Goal: Task Accomplishment & Management: Manage account settings

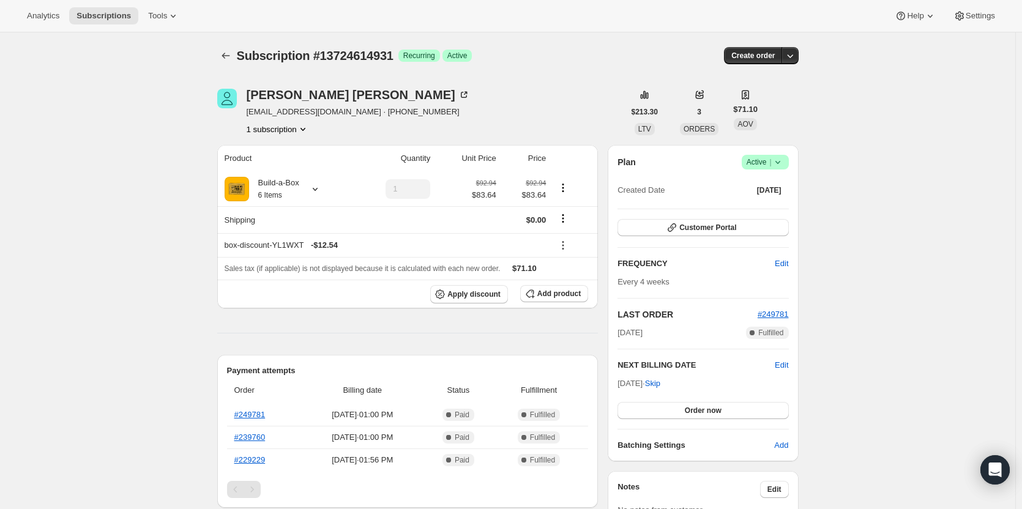
click at [776, 163] on icon at bounding box center [778, 162] width 12 height 12
click at [773, 206] on span "Cancel subscription" at bounding box center [769, 207] width 69 height 9
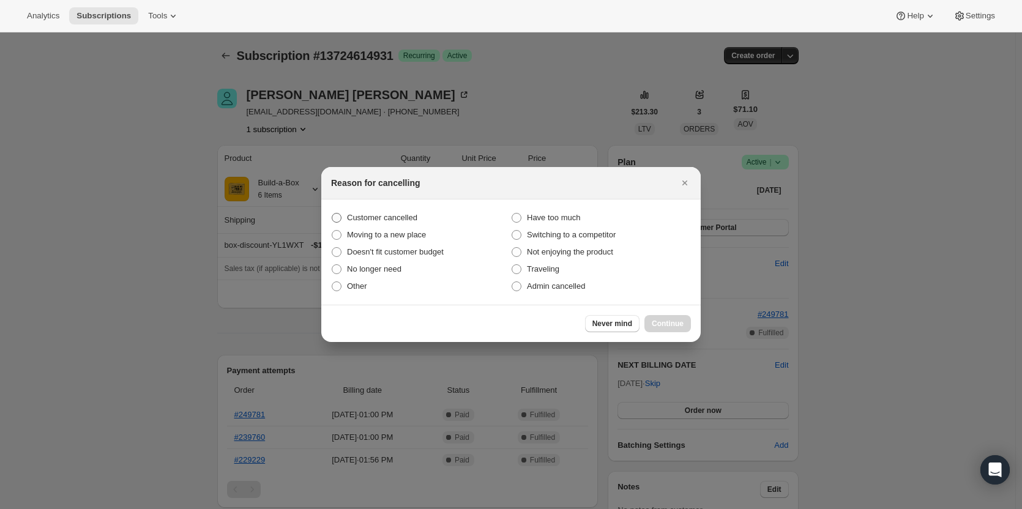
click at [371, 215] on span "Customer cancelled" at bounding box center [382, 217] width 70 height 9
click at [332, 214] on input "Customer cancelled" at bounding box center [332, 213] width 1 height 1
radio input "true"
click at [672, 327] on span "Continue" at bounding box center [668, 324] width 32 height 10
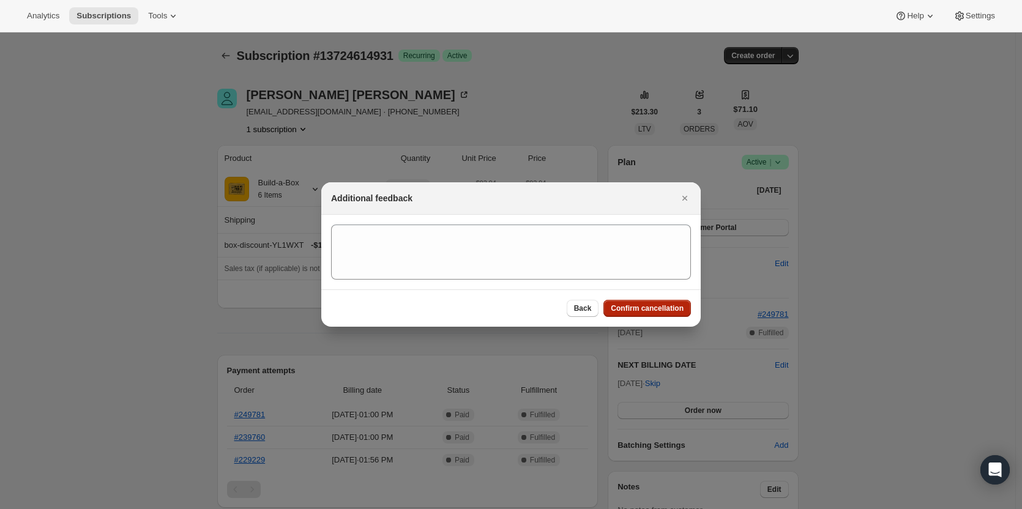
click at [667, 315] on button "Confirm cancellation" at bounding box center [648, 308] width 88 height 17
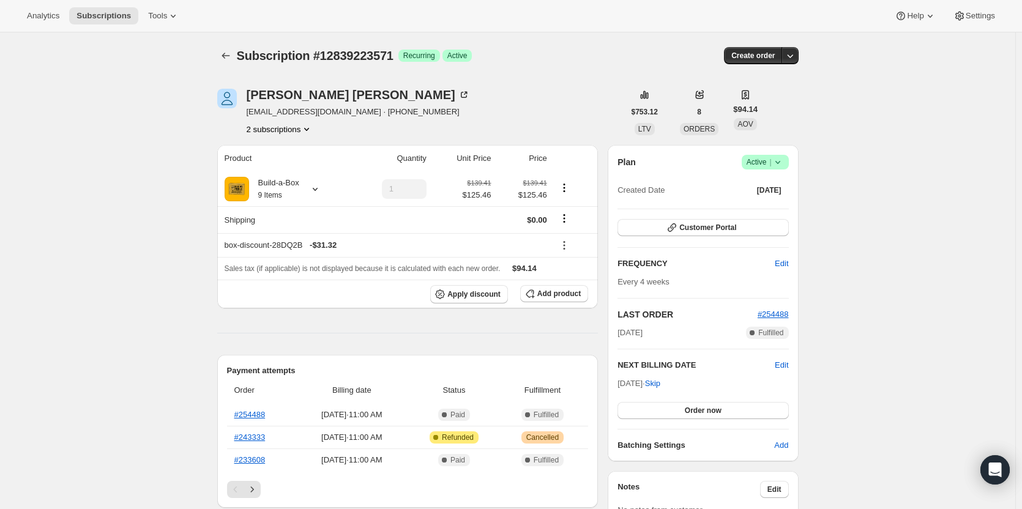
click at [768, 167] on span "Active |" at bounding box center [765, 162] width 37 height 12
click at [767, 203] on span "Cancel subscription" at bounding box center [769, 207] width 69 height 9
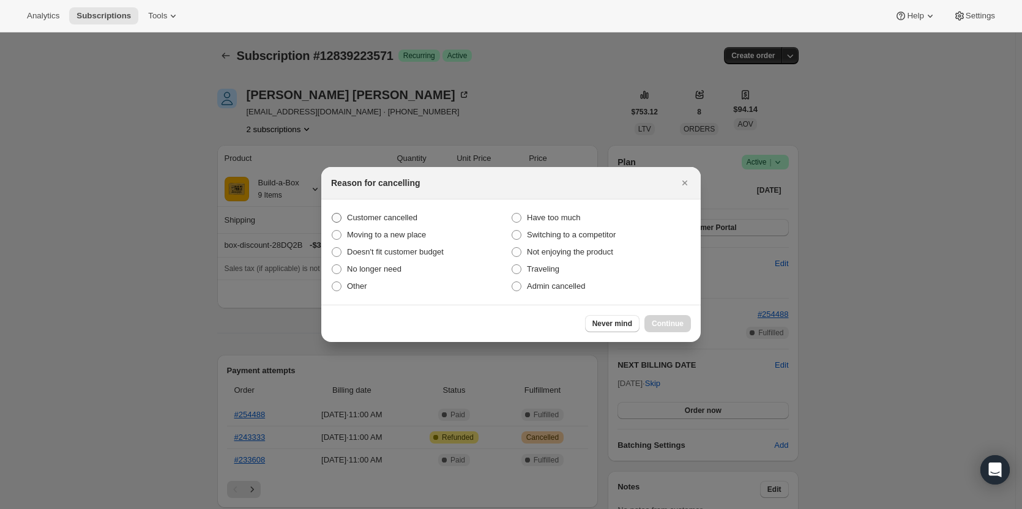
click at [400, 215] on span "Customer cancelled" at bounding box center [382, 217] width 70 height 9
click at [332, 214] on input "Customer cancelled" at bounding box center [332, 213] width 1 height 1
radio input "true"
click at [675, 327] on span "Continue" at bounding box center [668, 324] width 32 height 10
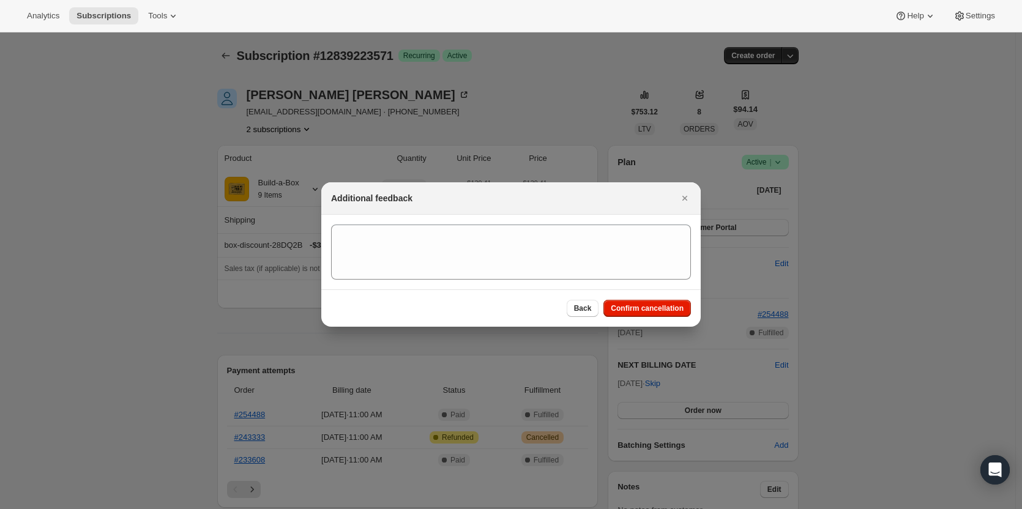
click at [668, 317] on div "Back Confirm cancellation" at bounding box center [511, 308] width 380 height 37
click at [662, 309] on span "Confirm cancellation" at bounding box center [647, 309] width 73 height 10
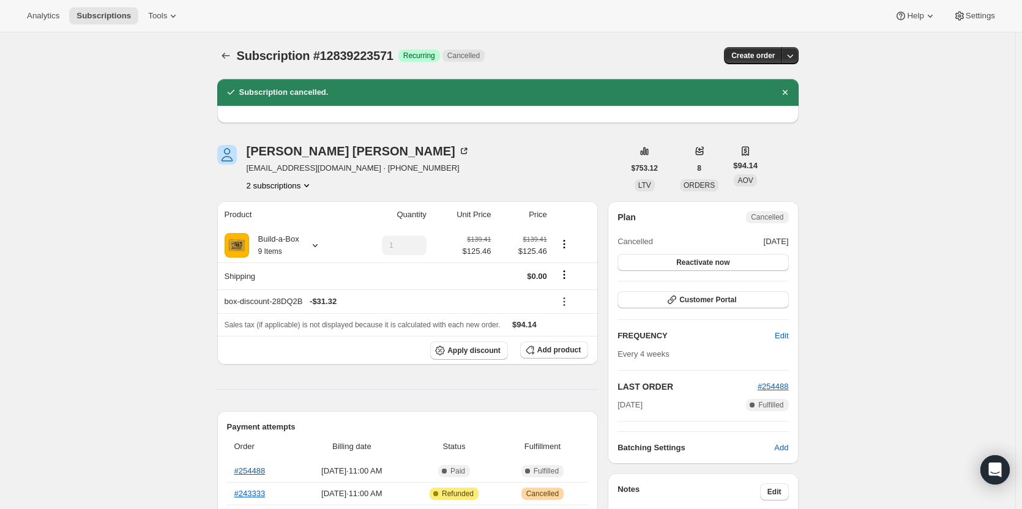
click at [296, 185] on button "2 subscriptions" at bounding box center [280, 185] width 67 height 12
click at [294, 208] on span "12839190803" at bounding box center [283, 209] width 85 height 12
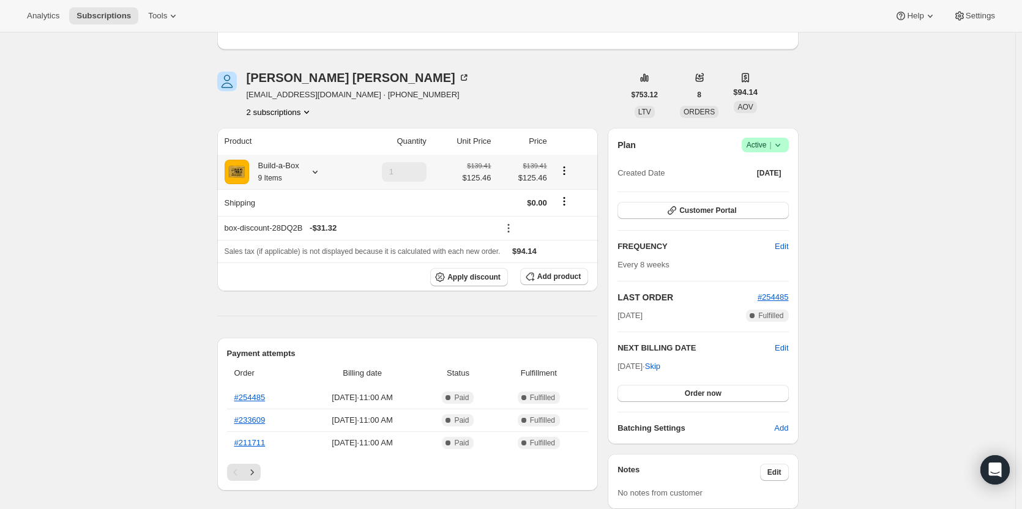
scroll to position [122, 0]
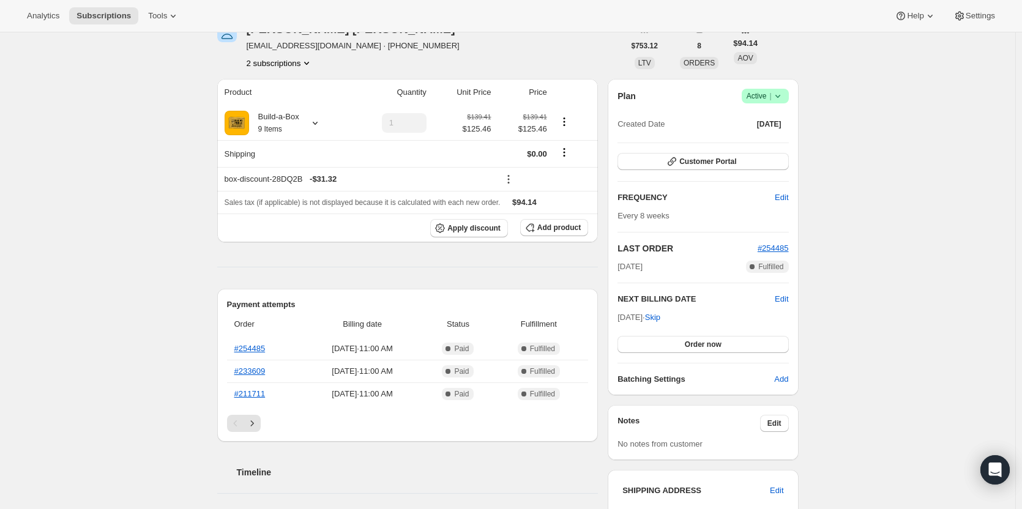
click at [782, 99] on icon at bounding box center [778, 96] width 12 height 12
click at [769, 140] on span "Cancel subscription" at bounding box center [769, 141] width 69 height 9
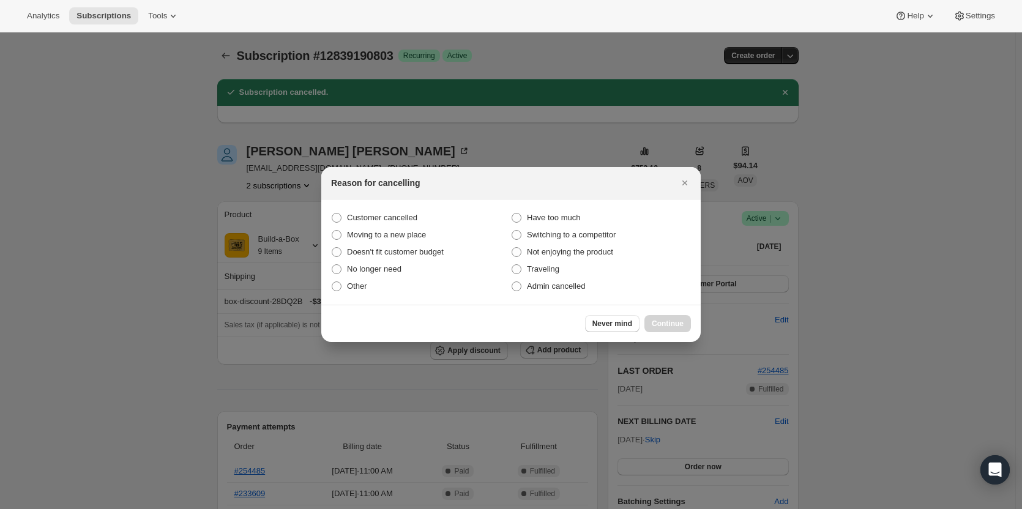
scroll to position [0, 0]
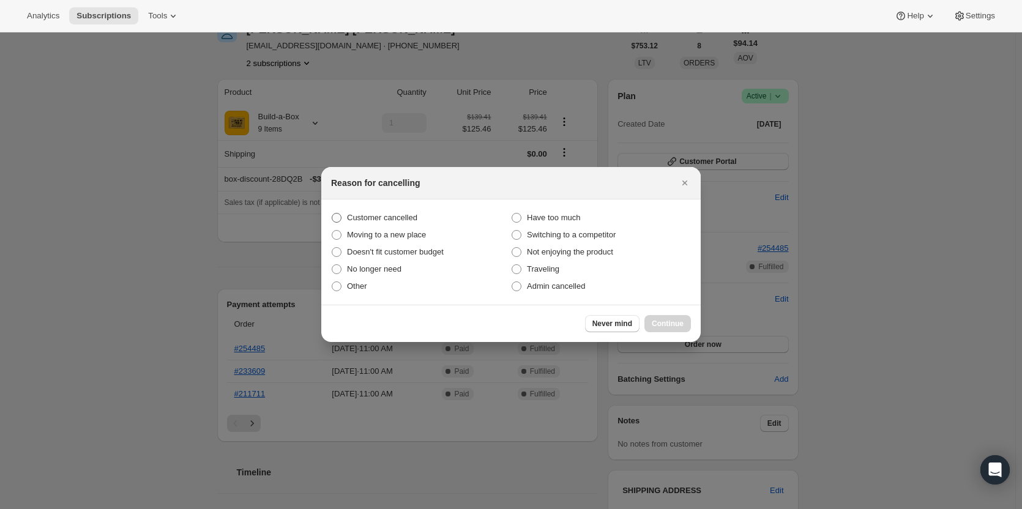
click at [386, 219] on span "Customer cancelled" at bounding box center [382, 217] width 70 height 9
click at [332, 214] on input "Customer cancelled" at bounding box center [332, 213] width 1 height 1
radio input "true"
click at [666, 317] on button "Continue" at bounding box center [668, 323] width 47 height 17
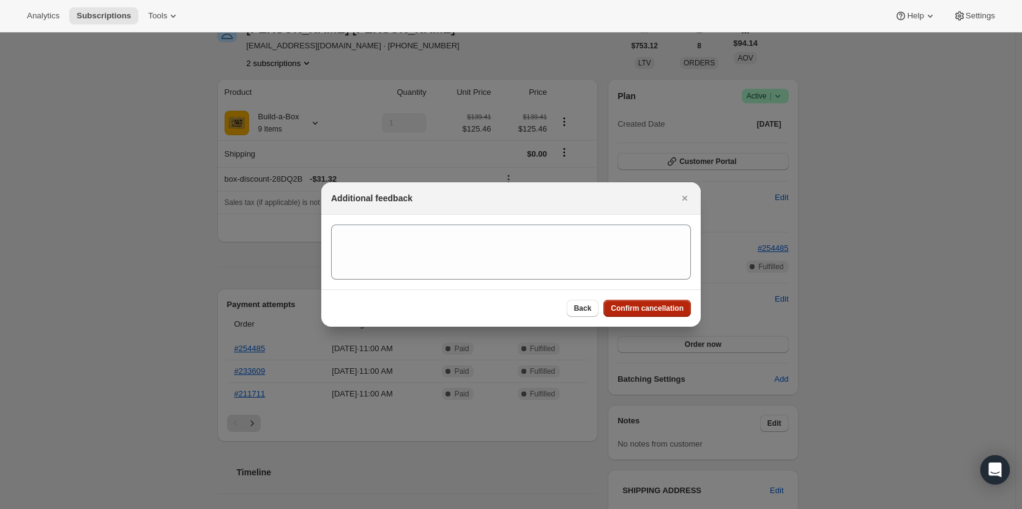
click at [654, 301] on button "Confirm cancellation" at bounding box center [648, 308] width 88 height 17
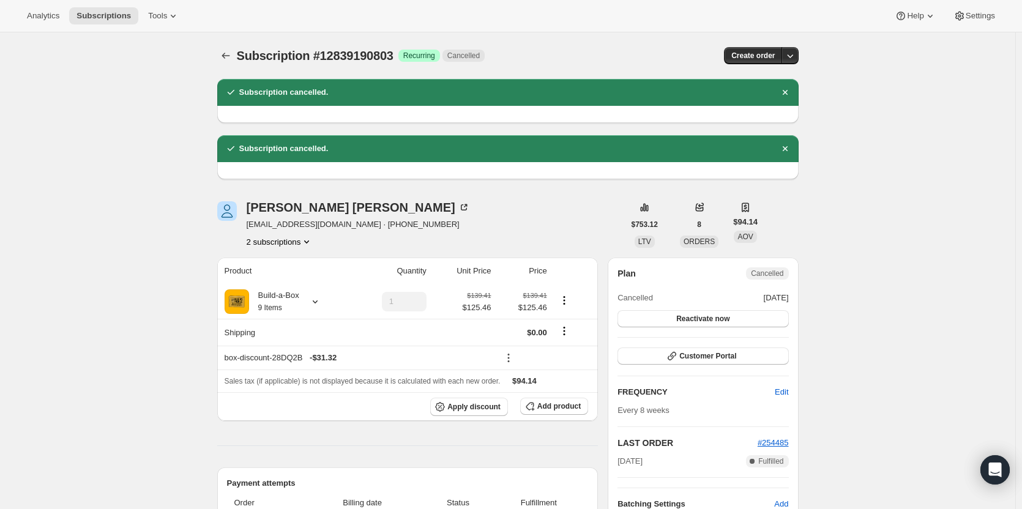
click at [294, 245] on button "2 subscriptions" at bounding box center [280, 242] width 67 height 12
click at [294, 282] on span "12839223571" at bounding box center [283, 286] width 85 height 12
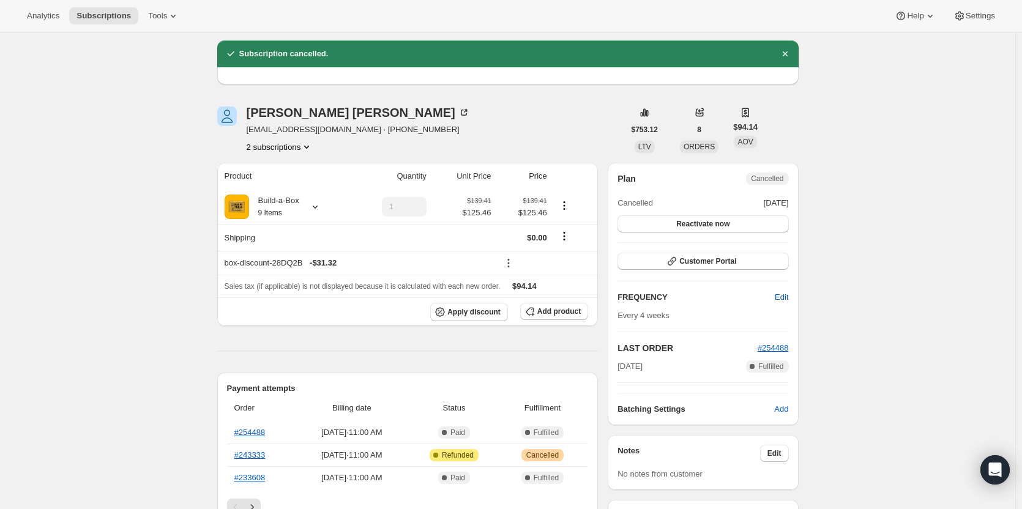
scroll to position [122, 0]
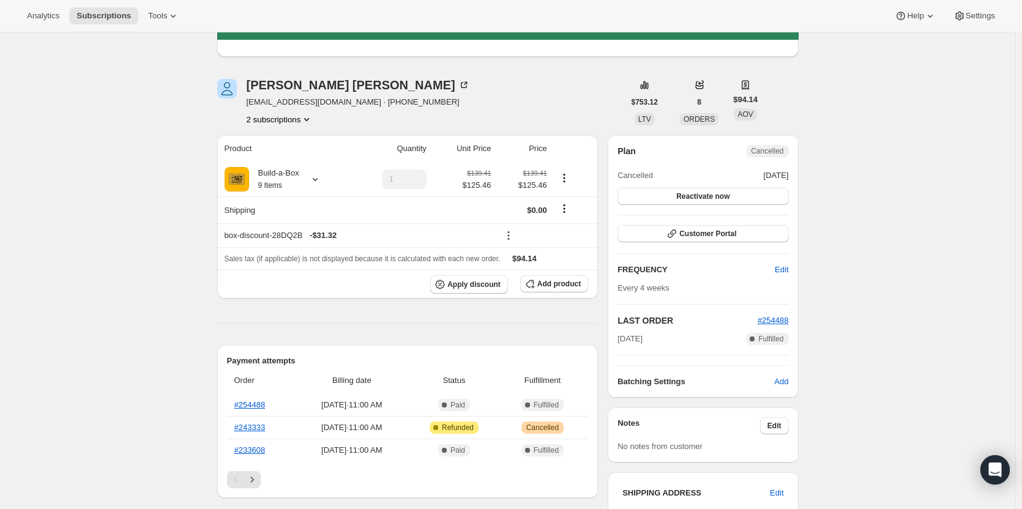
click at [272, 119] on button "2 subscriptions" at bounding box center [280, 119] width 67 height 12
click at [282, 138] on span "12839190803" at bounding box center [265, 142] width 49 height 9
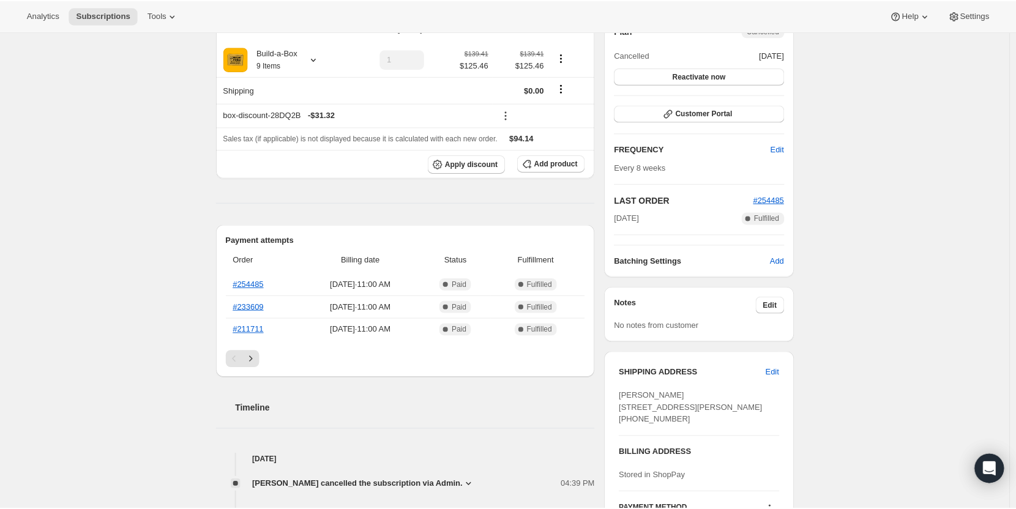
scroll to position [245, 0]
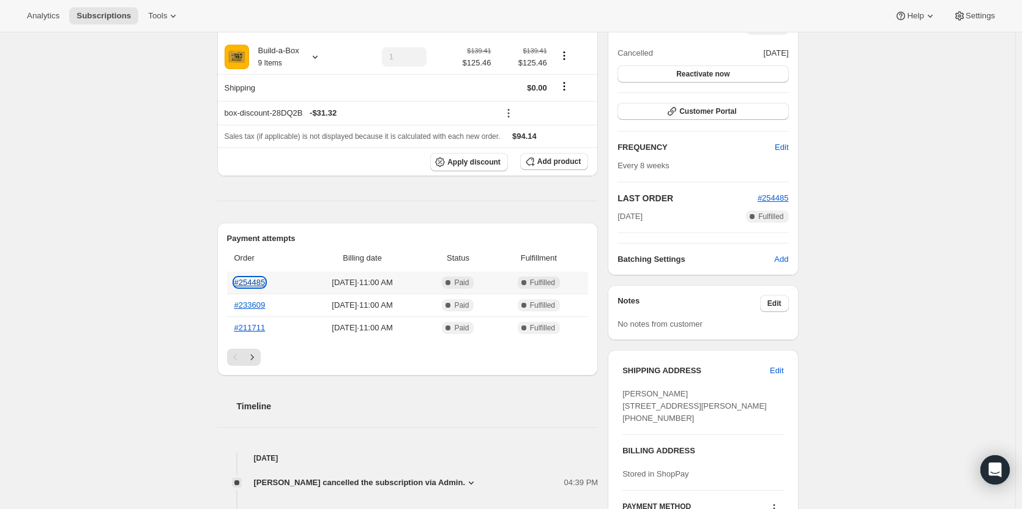
click at [243, 283] on link "#254485" at bounding box center [249, 282] width 31 height 9
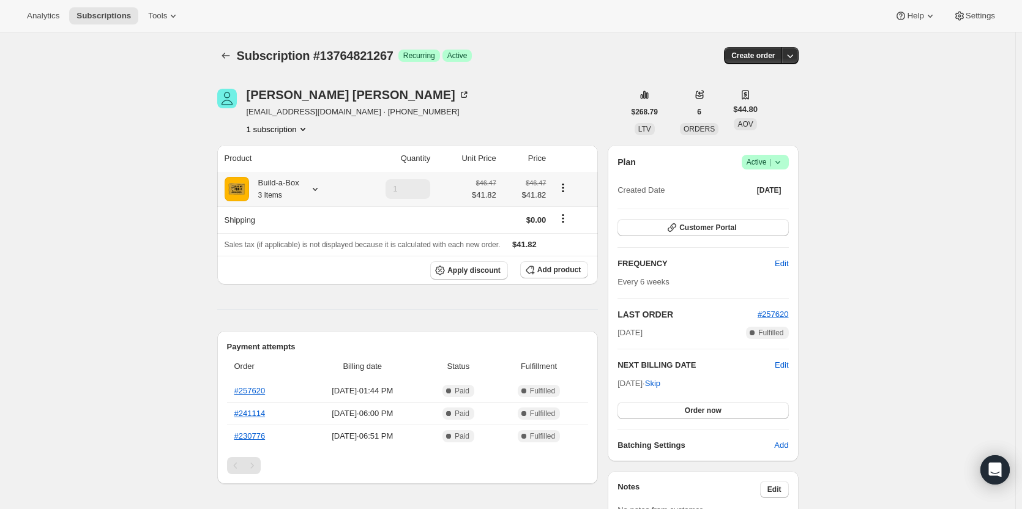
click at [343, 190] on div "Build-a-Box 3 Items" at bounding box center [287, 189] width 124 height 24
click at [315, 194] on icon at bounding box center [315, 189] width 12 height 12
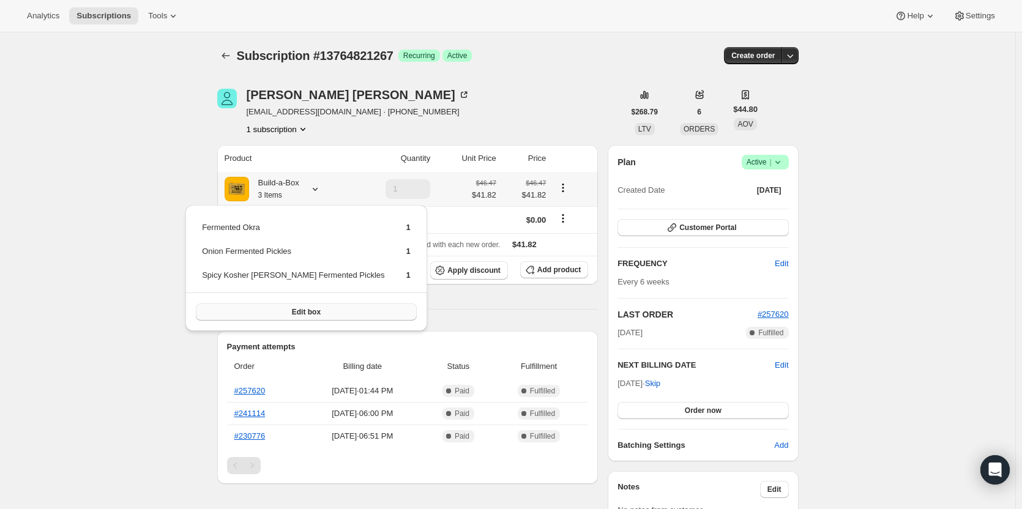
click at [248, 310] on button "Edit box" at bounding box center [306, 312] width 221 height 17
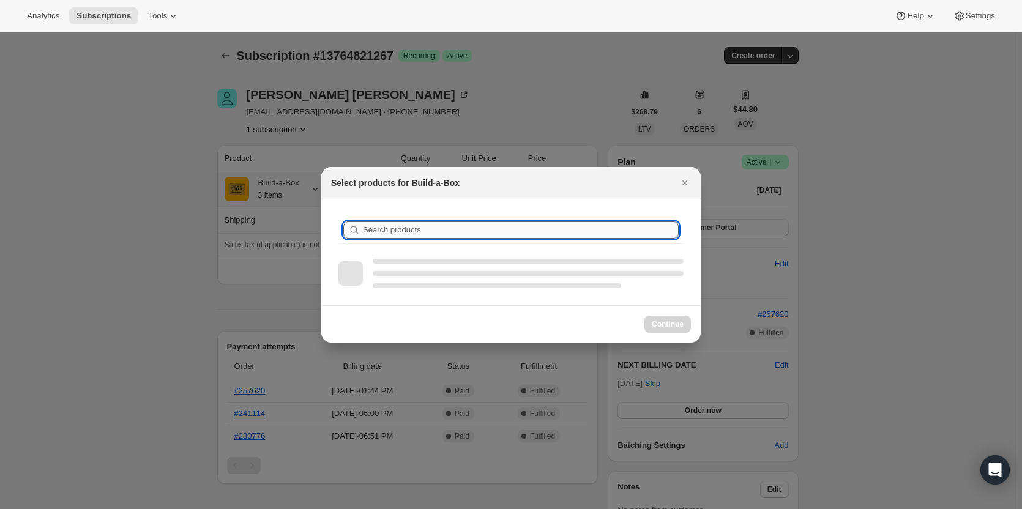
click at [458, 230] on input "Search products" at bounding box center [521, 230] width 316 height 17
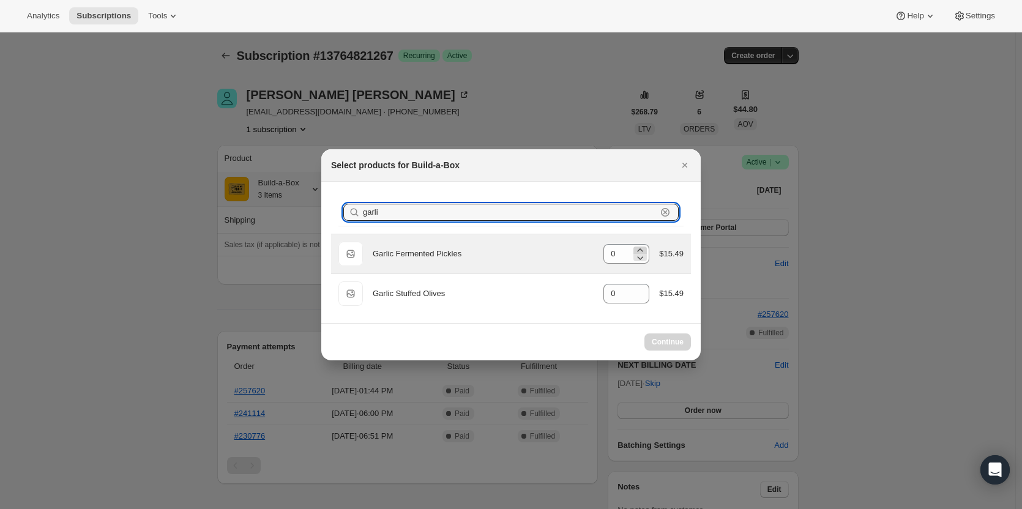
type input "garli"
click at [642, 248] on icon ":re3:" at bounding box center [640, 250] width 12 height 12
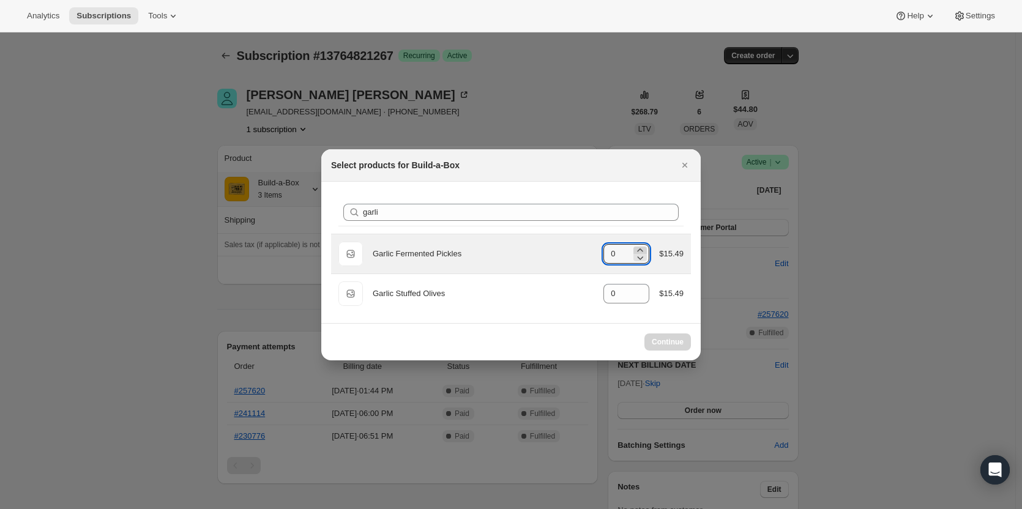
click at [642, 248] on icon ":re3:" at bounding box center [640, 250] width 12 height 12
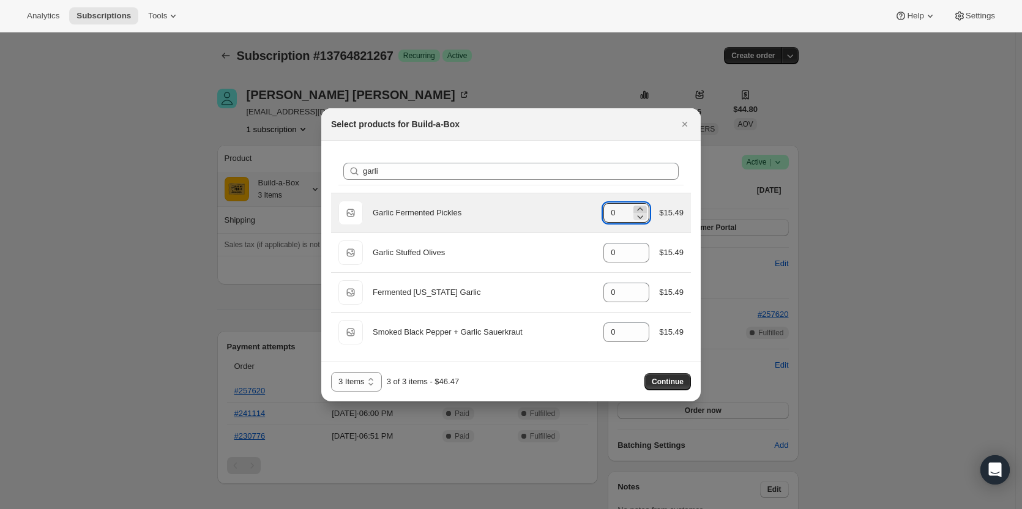
click at [635, 208] on icon ":re3:" at bounding box center [640, 209] width 12 height 12
type input "1"
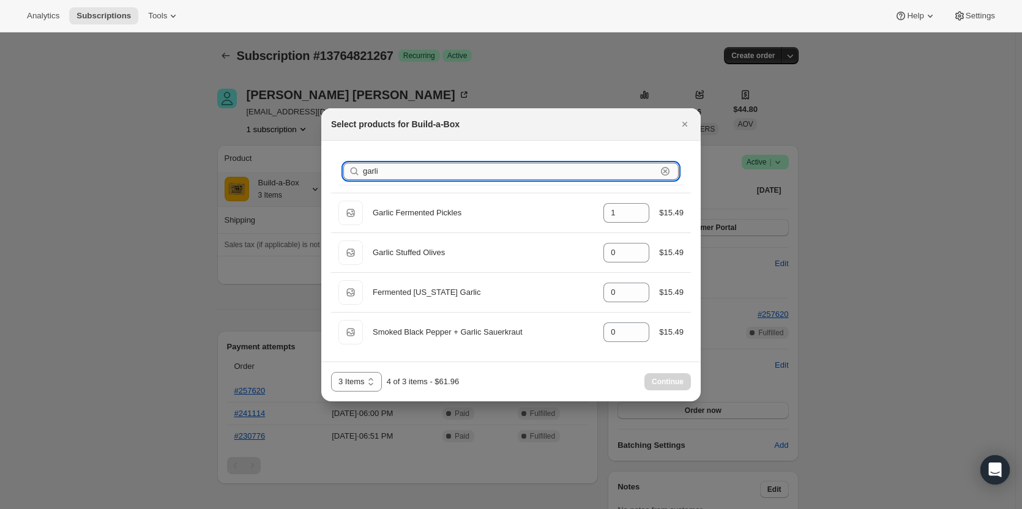
click at [465, 178] on input "garli" at bounding box center [510, 171] width 294 height 17
type input "g"
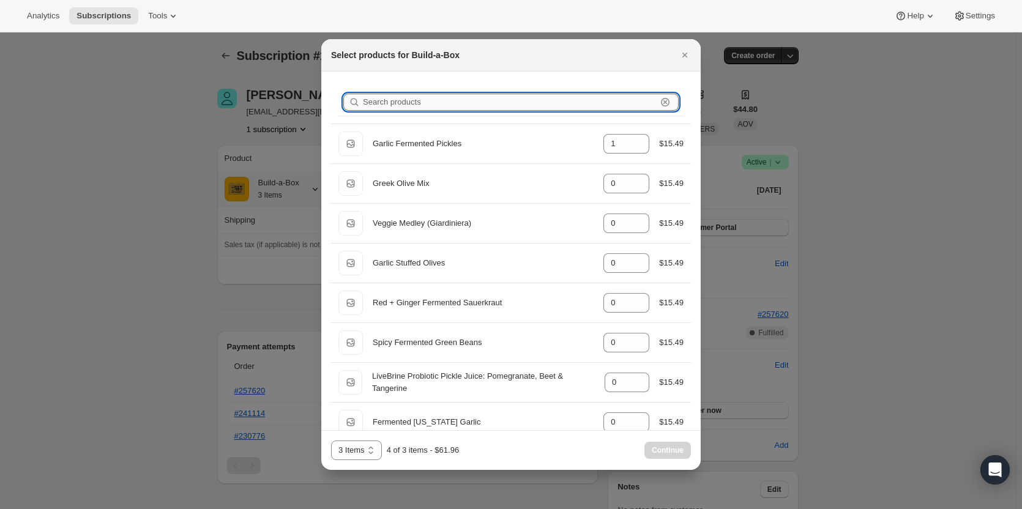
type input "0"
type input "1"
type input "o"
type input "0"
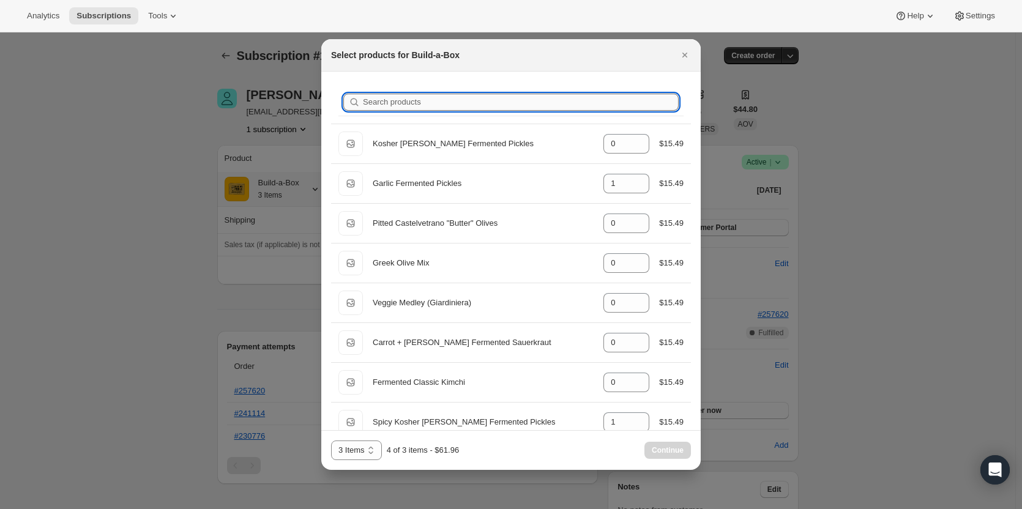
type input "1"
type input "0"
type input "1"
type input "0"
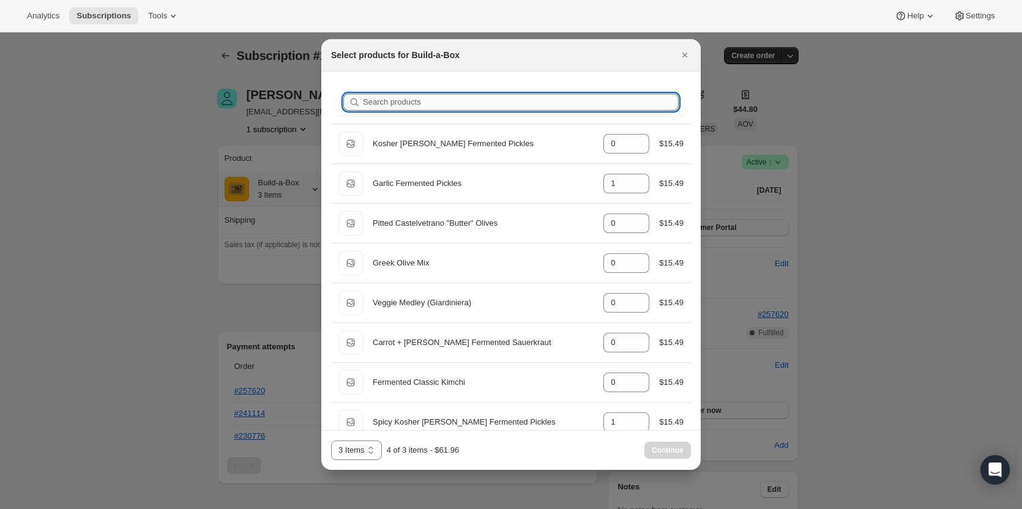
type input "0"
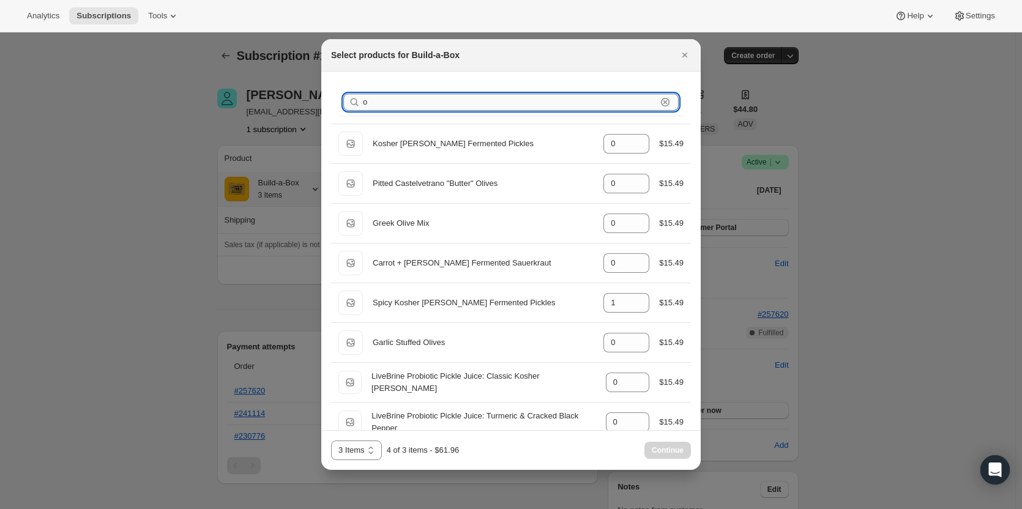
type input "ok"
type input "1"
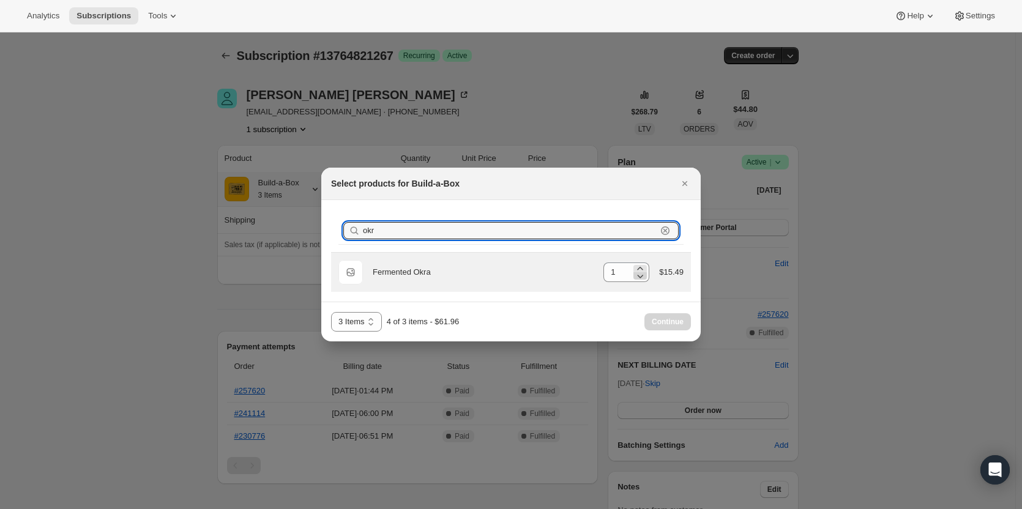
type input "okr"
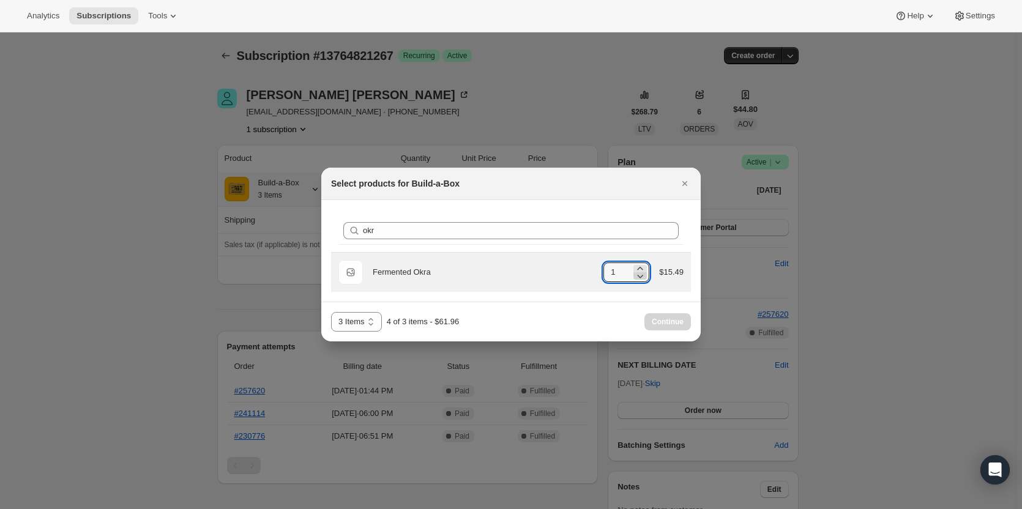
click at [644, 273] on icon ":re3:" at bounding box center [640, 276] width 12 height 12
type input "0"
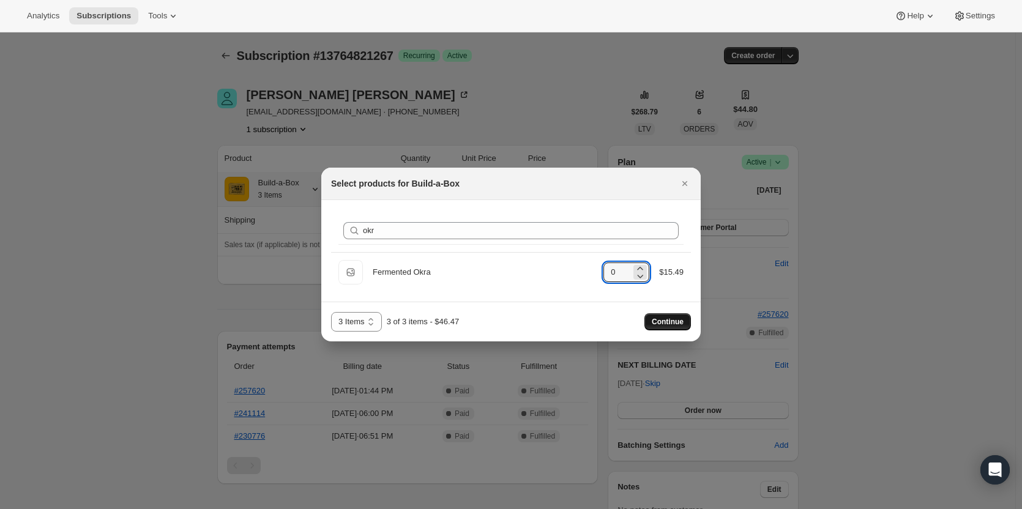
click at [668, 326] on span "Continue" at bounding box center [668, 322] width 32 height 10
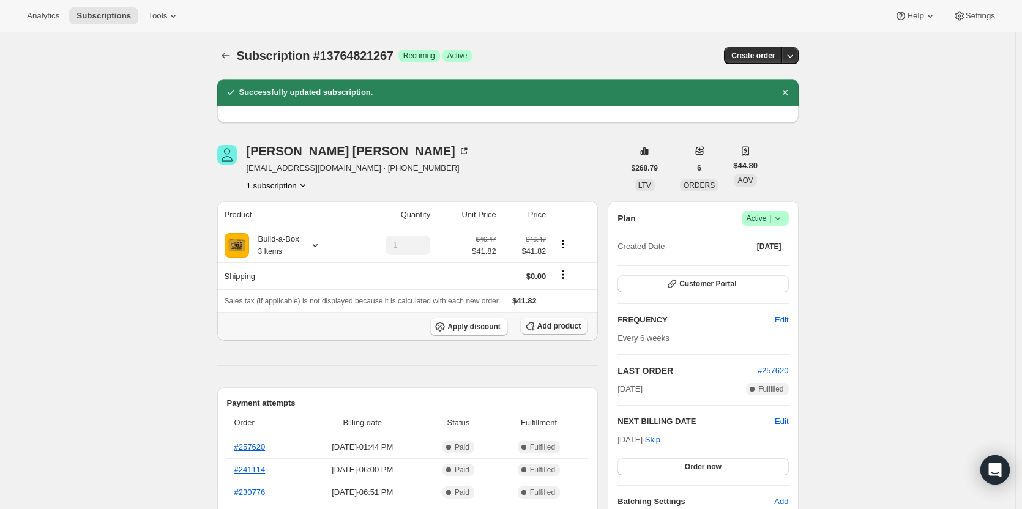
click at [573, 333] on button "Add product" at bounding box center [554, 326] width 68 height 17
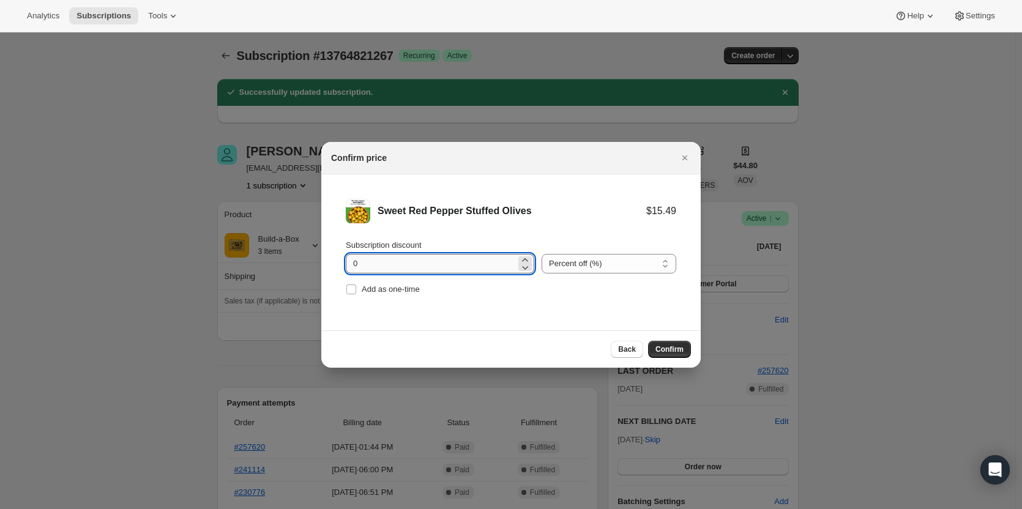
click at [396, 266] on input "0" at bounding box center [431, 264] width 170 height 20
type input "100"
click at [353, 291] on input "Add as one-time" at bounding box center [351, 290] width 10 height 10
checkbox input "true"
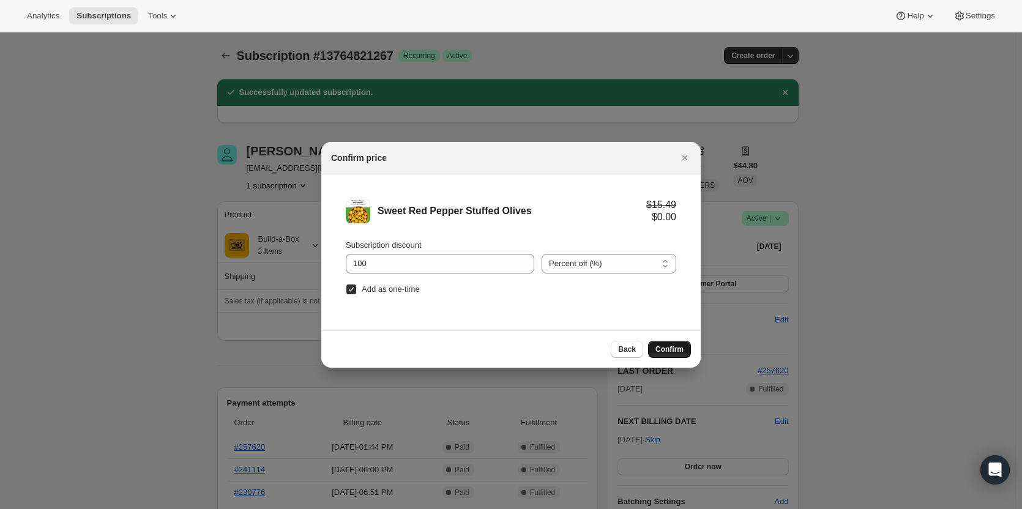
click at [676, 353] on span "Confirm" at bounding box center [670, 350] width 28 height 10
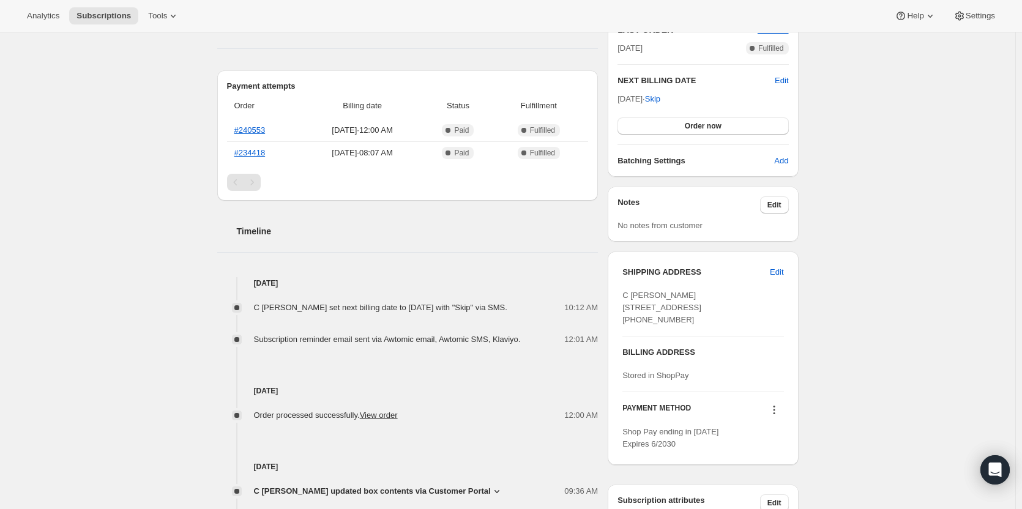
scroll to position [306, 0]
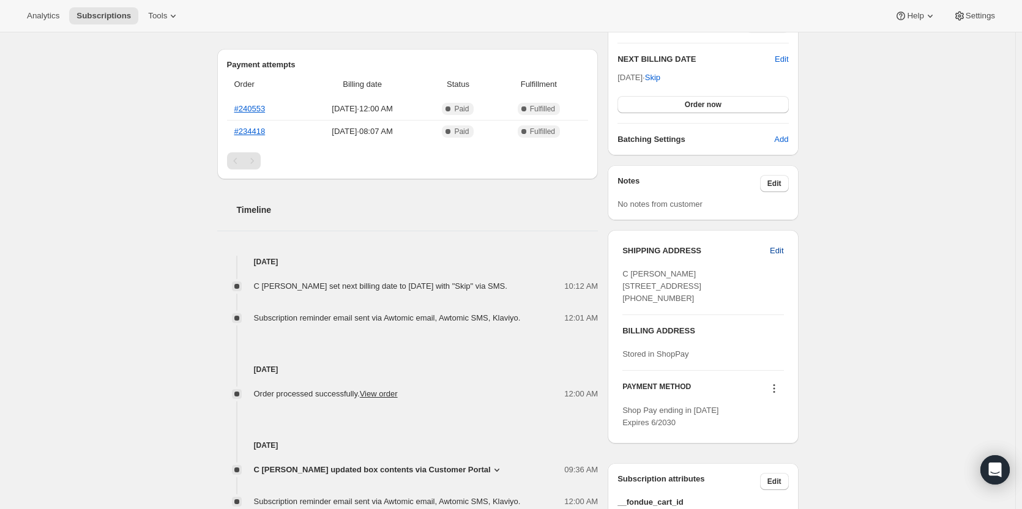
click at [774, 256] on button "Edit" at bounding box center [777, 251] width 28 height 20
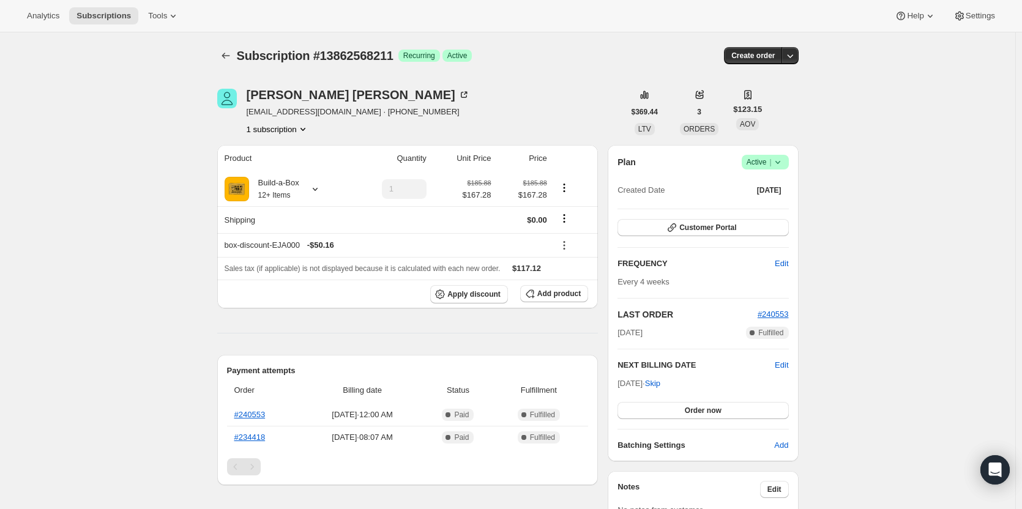
select select "CA"
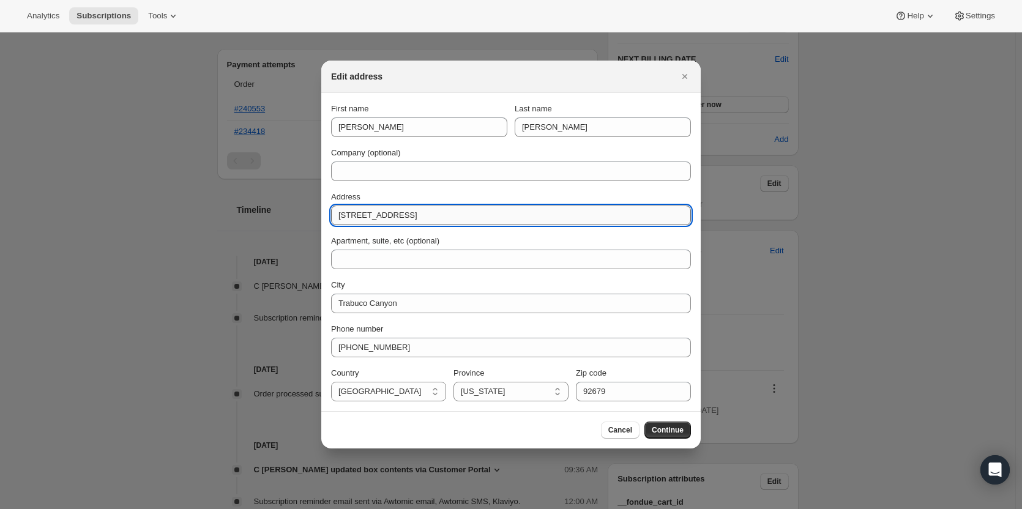
drag, startPoint x: 451, startPoint y: 219, endPoint x: 338, endPoint y: 219, distance: 112.6
click at [338, 219] on input "[STREET_ADDRESS]" at bounding box center [511, 216] width 360 height 20
type input "[STREET_ADDRESS][PERSON_NAME]"
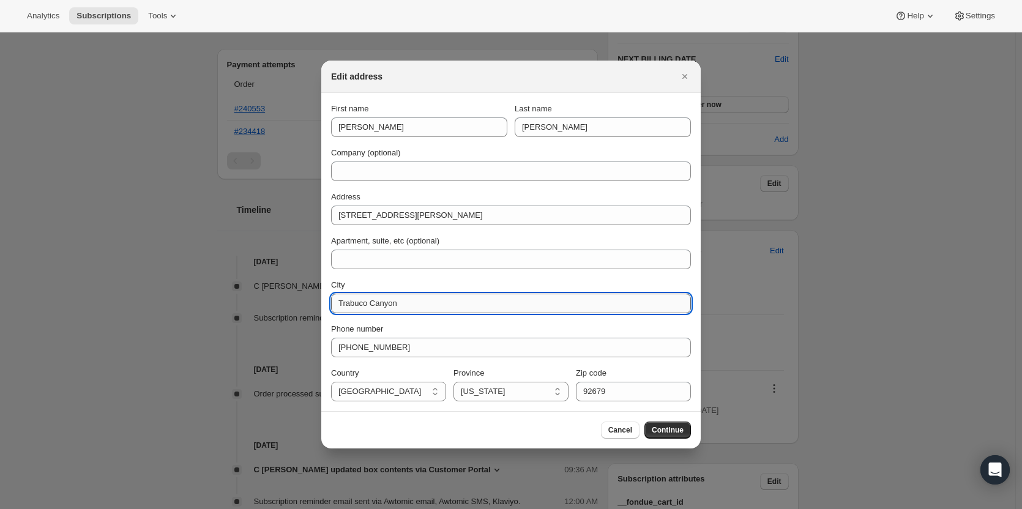
drag, startPoint x: 456, startPoint y: 303, endPoint x: 333, endPoint y: 298, distance: 123.2
click at [333, 298] on input "Trabuco Canyon" at bounding box center [511, 304] width 360 height 20
type input "East Falmouth"
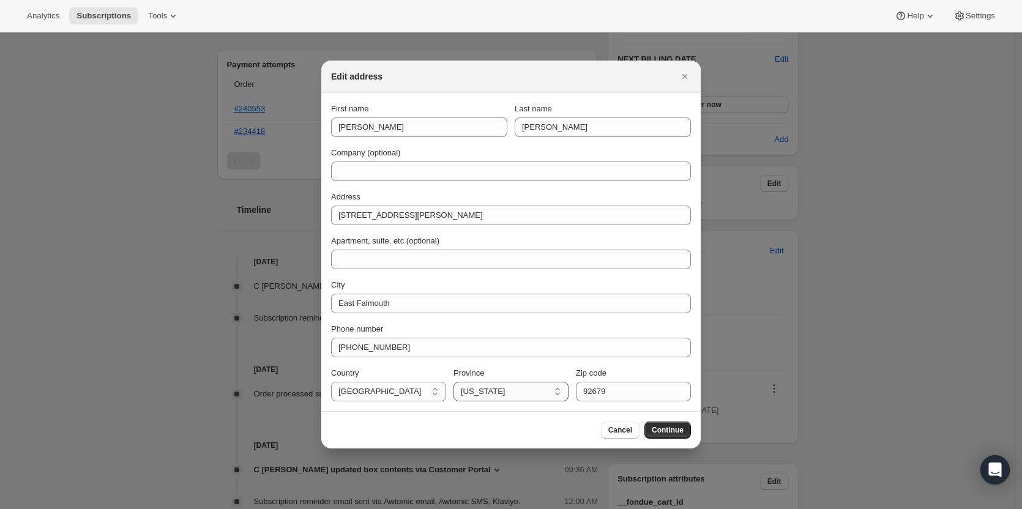
click at [494, 397] on select "[US_STATE] [US_STATE] [US_STATE] [US_STATE] [US_STATE] [US_STATE] [US_STATE] [U…" at bounding box center [511, 392] width 115 height 20
select select "MA"
click at [454, 382] on select "[US_STATE] [US_STATE] [US_STATE] [US_STATE] [US_STATE] [US_STATE] [US_STATE] [U…" at bounding box center [511, 392] width 115 height 20
click at [616, 393] on input "92679" at bounding box center [633, 392] width 115 height 20
type input "9"
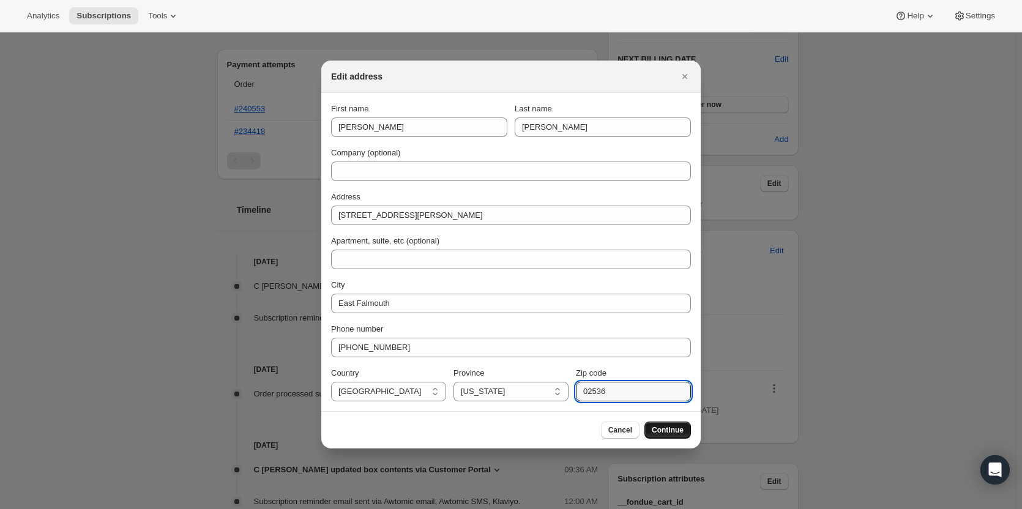
type input "02536"
click at [675, 424] on button "Continue" at bounding box center [668, 430] width 47 height 17
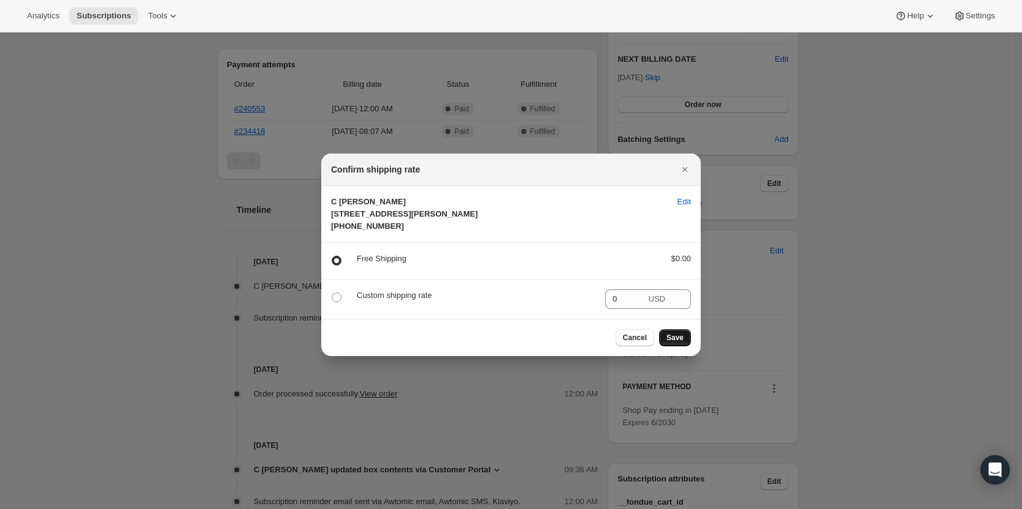
click at [680, 343] on span "Save" at bounding box center [675, 338] width 17 height 10
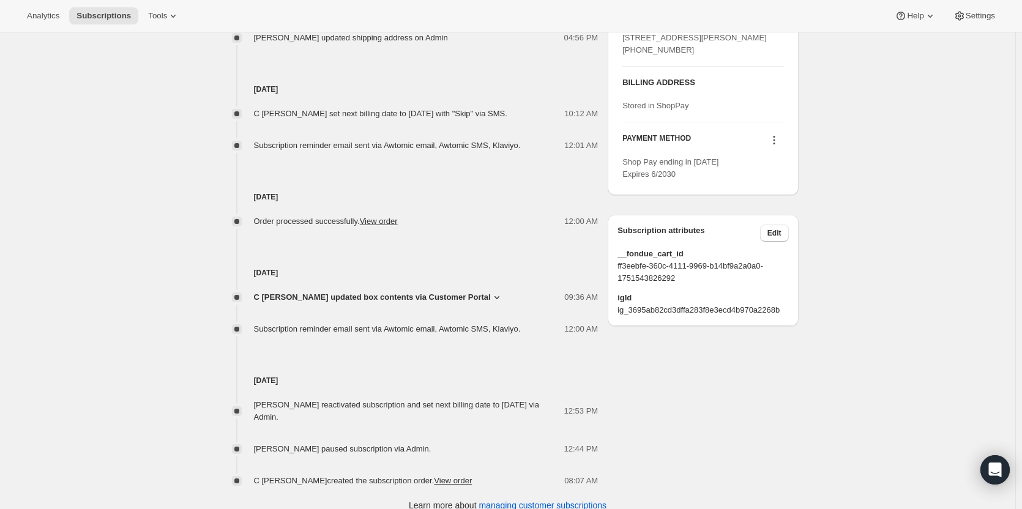
scroll to position [637, 0]
